Goal: Transaction & Acquisition: Download file/media

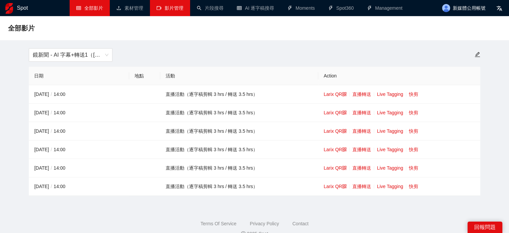
click at [170, 11] on link "影片管理" at bounding box center [170, 7] width 27 height 5
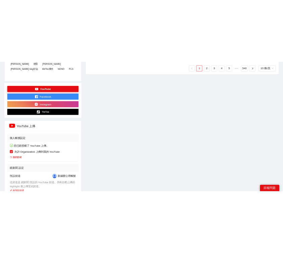
scroll to position [636, 0]
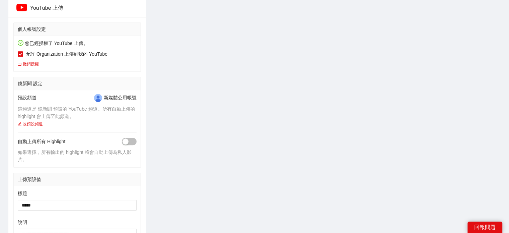
type textarea "**********"
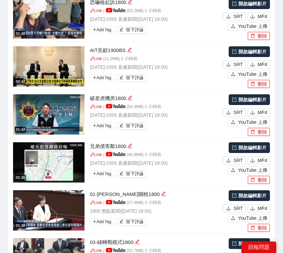
scroll to position [1171, 0]
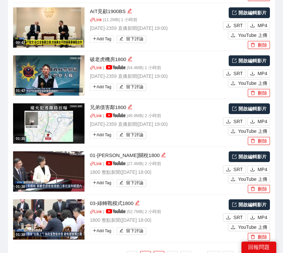
click at [161, 232] on link "2" at bounding box center [159, 256] width 10 height 10
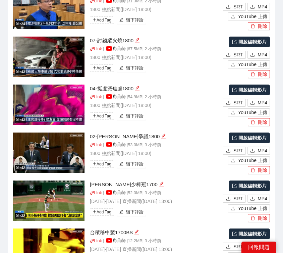
scroll to position [1138, 0]
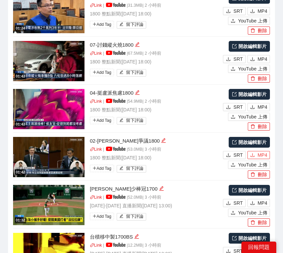
click at [255, 152] on icon "download" at bounding box center [252, 154] width 5 height 5
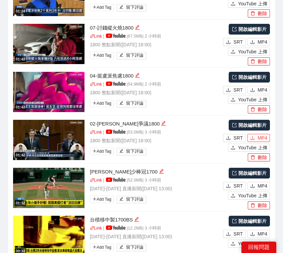
scroll to position [1171, 0]
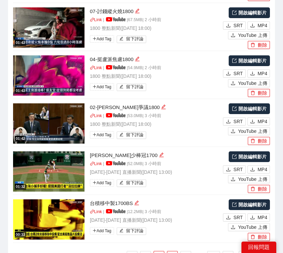
click at [172, 232] on link "3" at bounding box center [172, 256] width 10 height 10
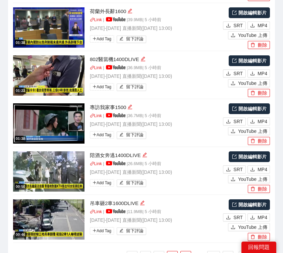
click at [182, 232] on link "4" at bounding box center [186, 256] width 10 height 10
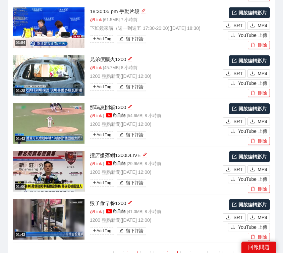
click at [132, 232] on link "1" at bounding box center [132, 256] width 10 height 10
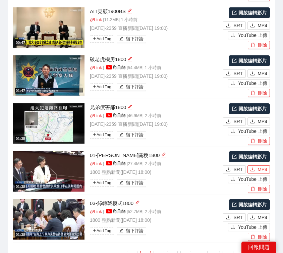
click at [256, 165] on button "MP4" at bounding box center [258, 169] width 22 height 8
click at [257, 213] on button "MP4" at bounding box center [258, 217] width 22 height 8
click at [157, 232] on link "2" at bounding box center [159, 256] width 10 height 10
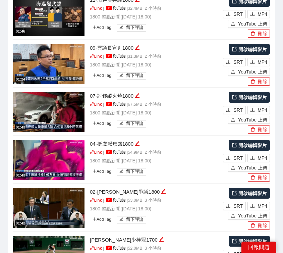
scroll to position [1071, 0]
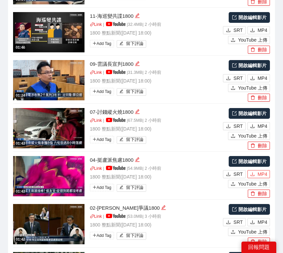
click at [260, 170] on span "MP4" at bounding box center [262, 173] width 10 height 7
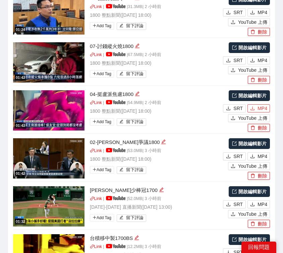
scroll to position [1171, 0]
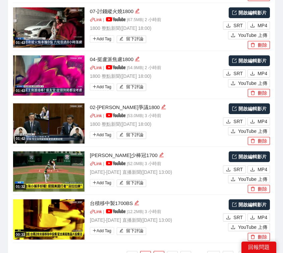
click at [148, 232] on link "1" at bounding box center [145, 256] width 10 height 10
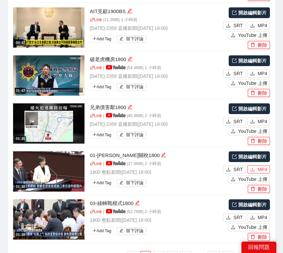
click at [255, 165] on button "MP4" at bounding box center [258, 169] width 22 height 8
click at [255, 117] on button "MP4" at bounding box center [258, 121] width 22 height 8
click at [157, 232] on link "2" at bounding box center [159, 256] width 10 height 10
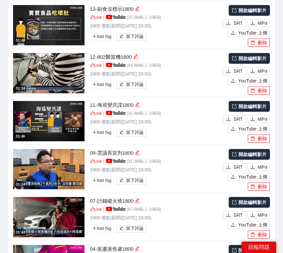
scroll to position [970, 0]
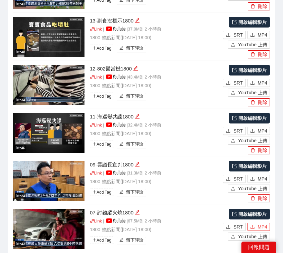
click at [256, 222] on button "MP4" at bounding box center [258, 226] width 22 height 8
click at [261, 175] on span "MP4" at bounding box center [262, 178] width 10 height 7
click at [254, 128] on icon "download" at bounding box center [252, 130] width 5 height 5
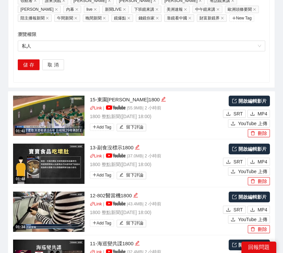
scroll to position [836, 0]
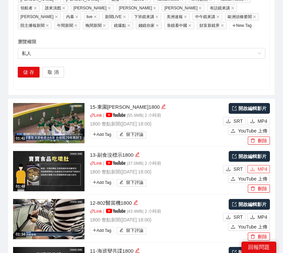
click at [255, 166] on icon "download" at bounding box center [252, 168] width 5 height 5
click at [258, 117] on span "MP4" at bounding box center [262, 120] width 10 height 7
